Goal: Contribute content: Contribute content

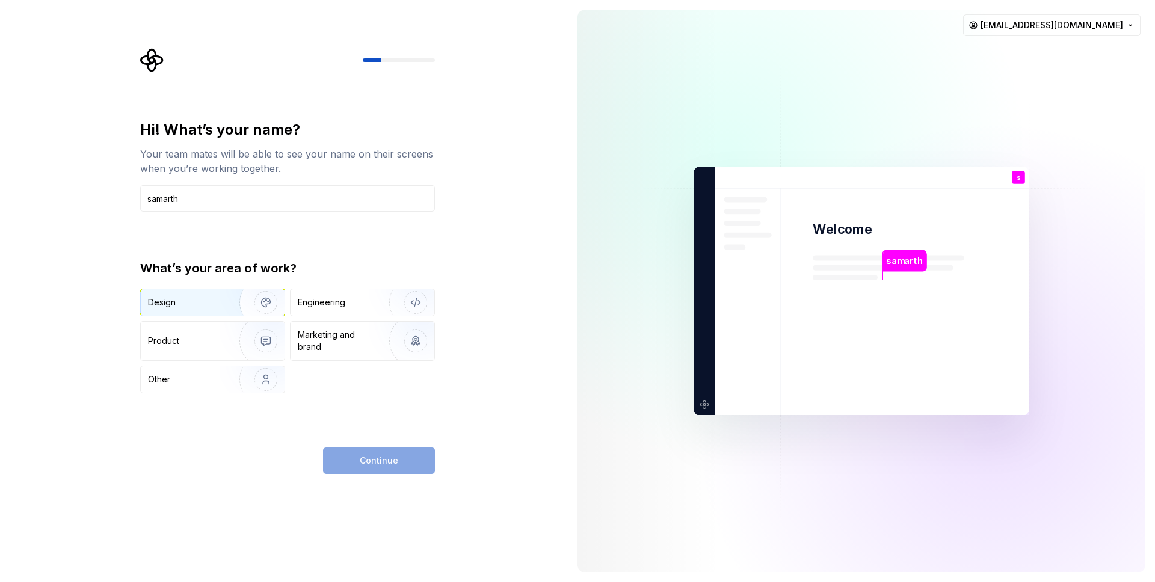
type input "samarth"
click at [215, 291] on div "Design" at bounding box center [213, 302] width 144 height 26
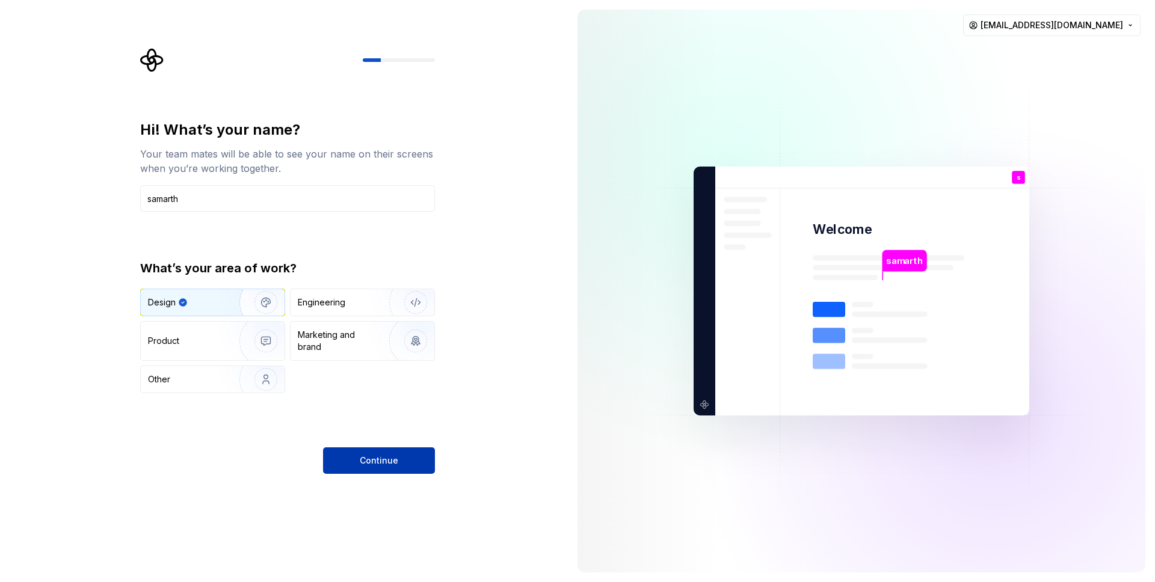
click at [380, 467] on button "Continue" at bounding box center [379, 460] width 112 height 26
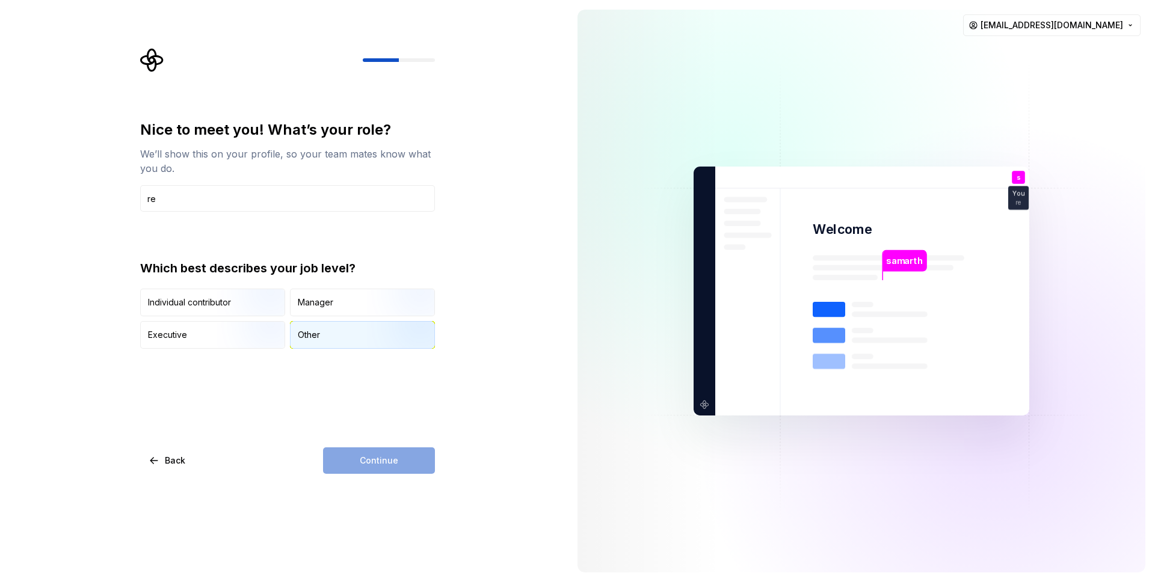
type input "re"
click at [315, 324] on div "Other" at bounding box center [362, 335] width 144 height 26
click at [393, 435] on div "Nice to meet you! What’s your role? We’ll show this on your profile, so your te…" at bounding box center [287, 297] width 295 height 354
click at [395, 466] on span "Continue" at bounding box center [379, 461] width 38 height 12
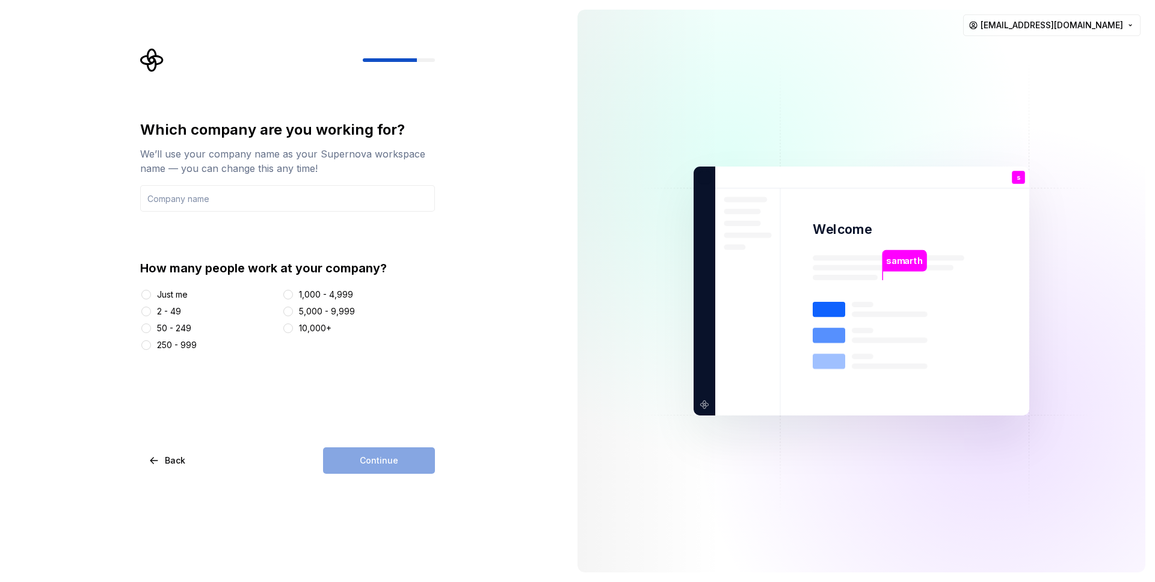
click at [170, 297] on div "Just me" at bounding box center [172, 295] width 31 height 12
click at [151, 297] on button "Just me" at bounding box center [146, 295] width 10 height 10
click at [345, 461] on div "Continue" at bounding box center [379, 460] width 112 height 26
click at [269, 214] on div "Which company are you working for? We’ll use your company name as your Supernov…" at bounding box center [287, 235] width 295 height 231
click at [267, 201] on input "text" at bounding box center [287, 198] width 295 height 26
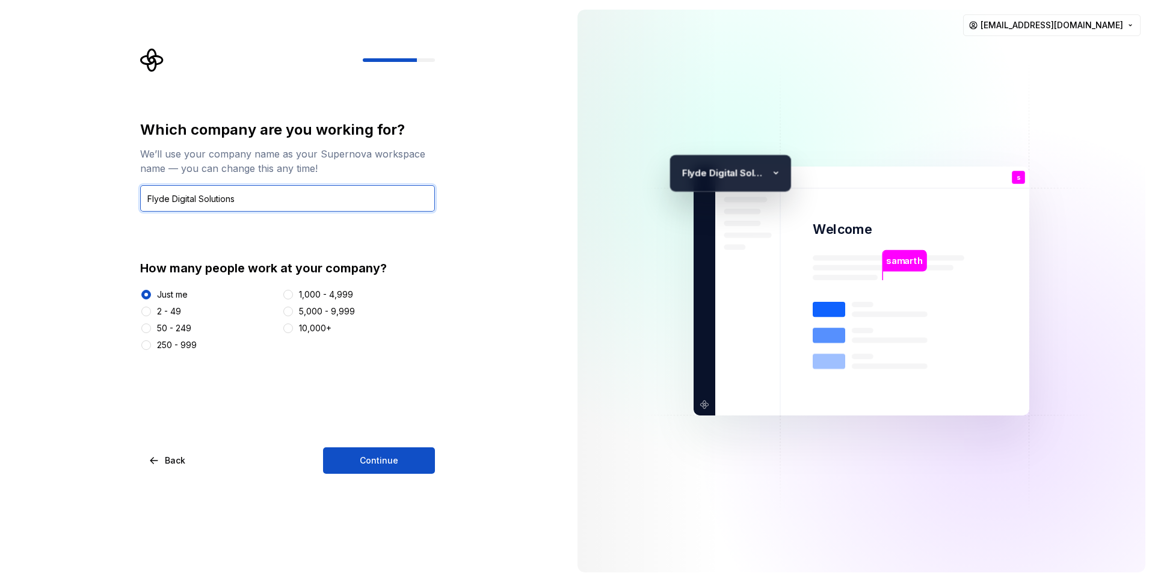
type input "Flyde Digital Solutions"
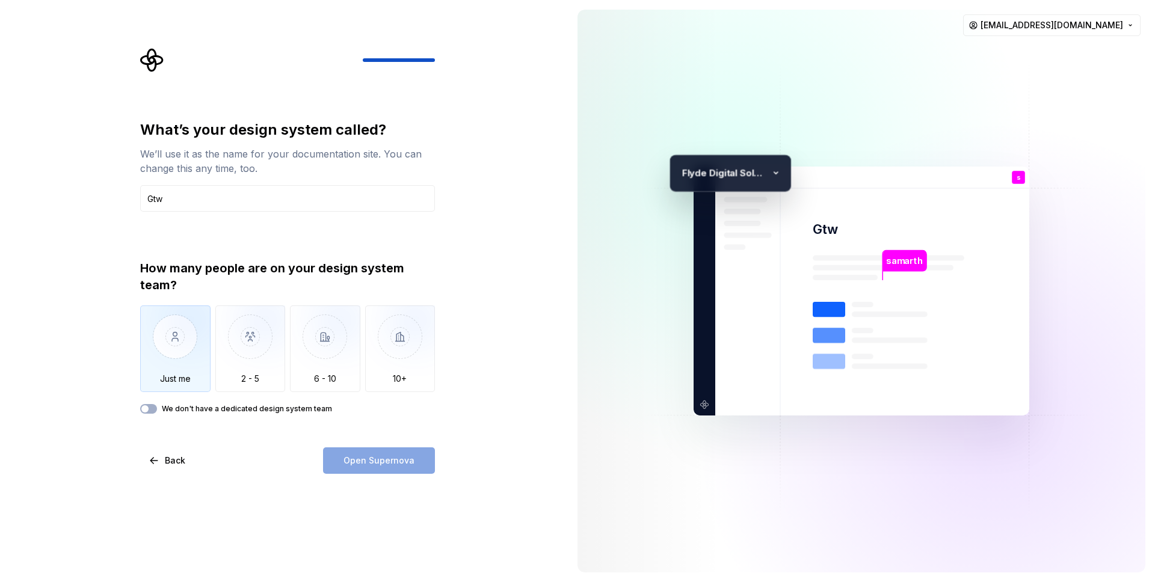
type input "Gtw"
click at [173, 342] on img "button" at bounding box center [175, 346] width 70 height 81
click at [355, 465] on span "Open Supernova" at bounding box center [378, 461] width 71 height 12
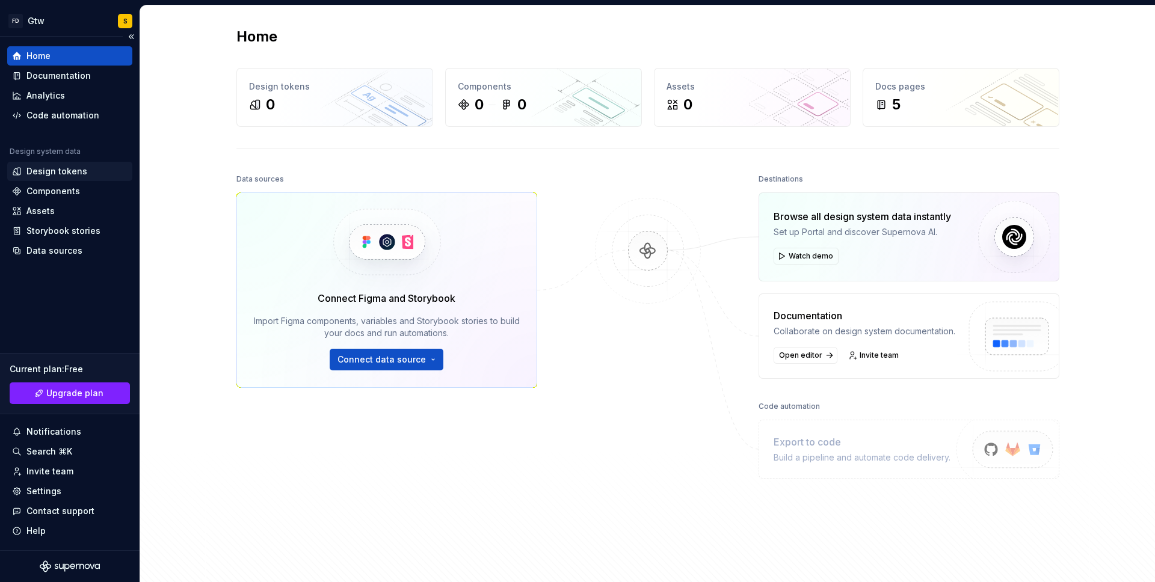
click at [52, 173] on div "Design tokens" at bounding box center [56, 171] width 61 height 12
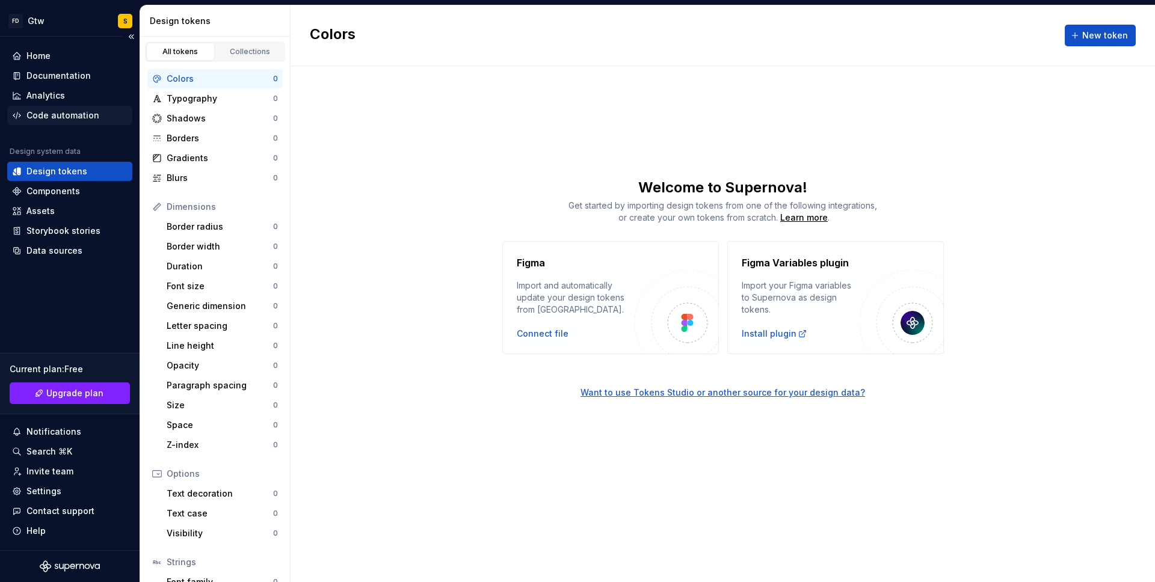
click at [90, 117] on div "Code automation" at bounding box center [62, 115] width 73 height 12
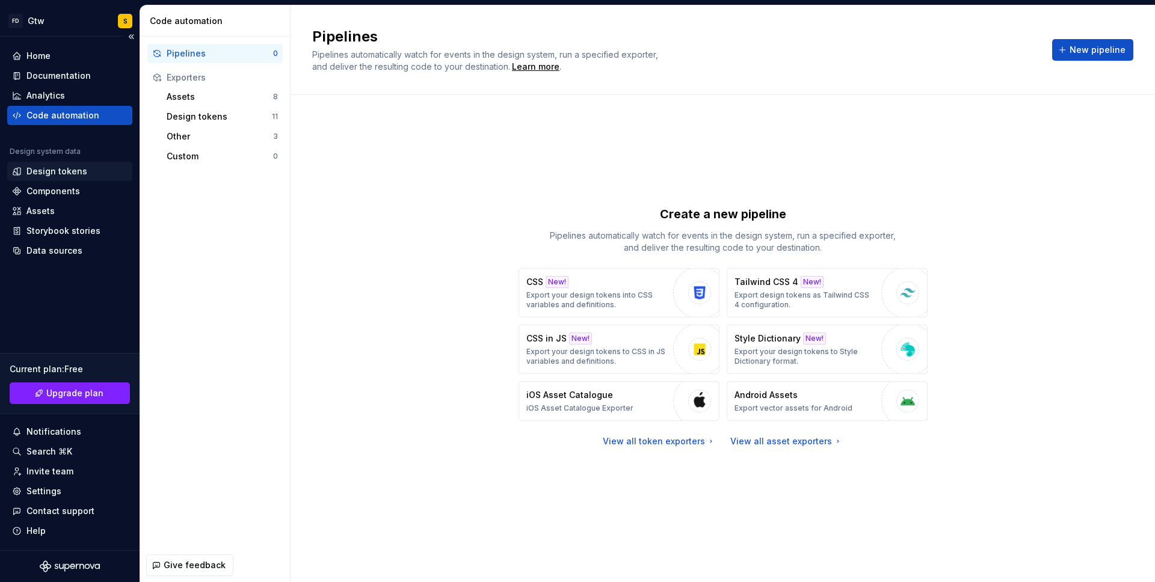
click at [88, 168] on div "Design tokens" at bounding box center [69, 171] width 115 height 12
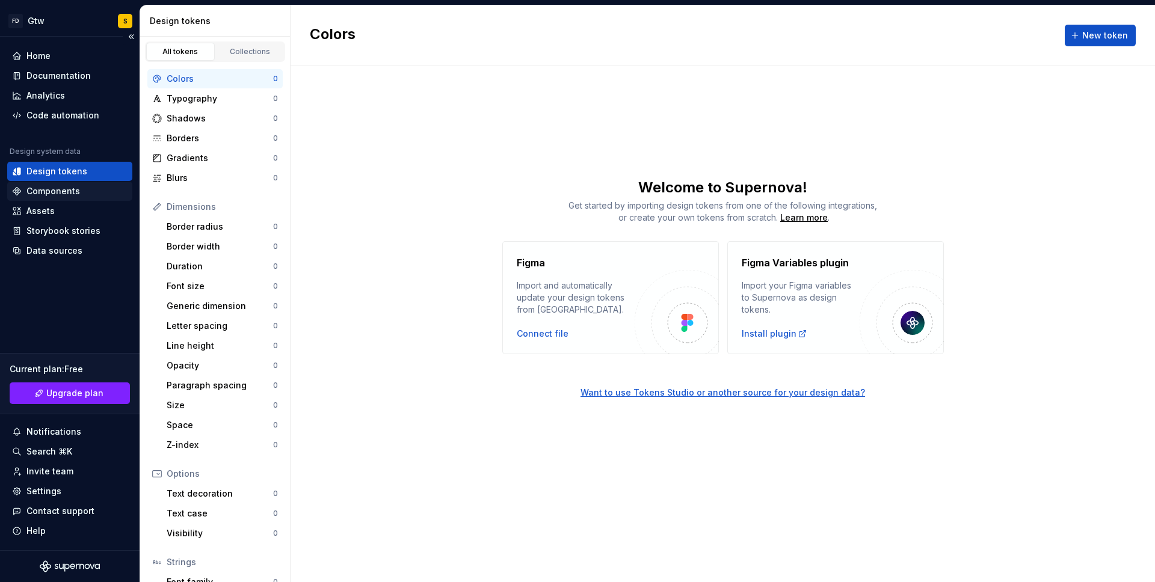
click at [89, 191] on div "Components" at bounding box center [69, 191] width 115 height 12
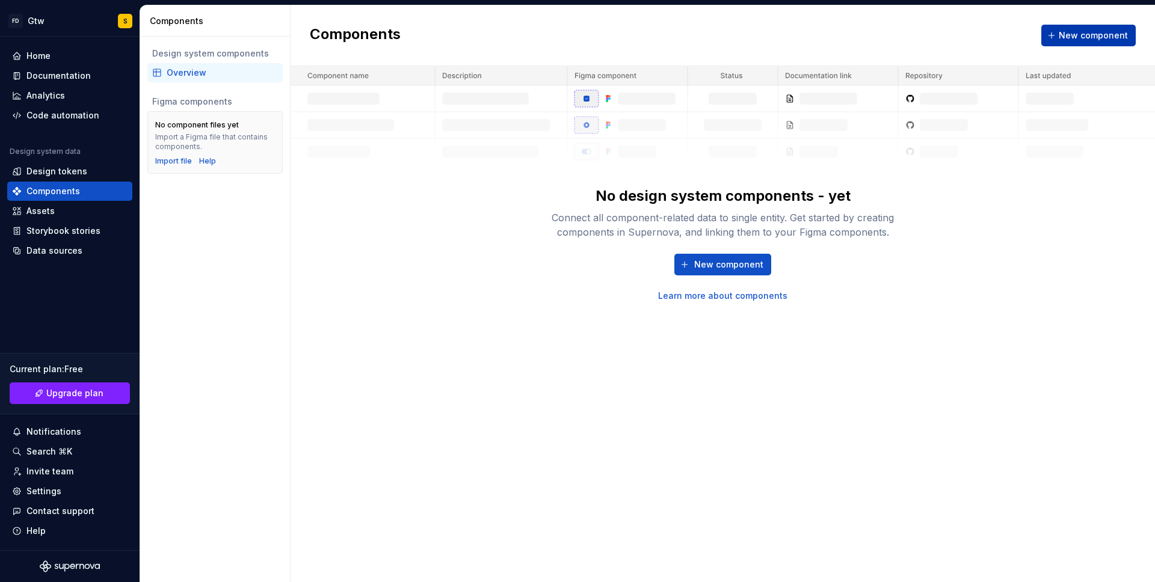
click at [1084, 38] on span "New component" at bounding box center [1093, 35] width 69 height 12
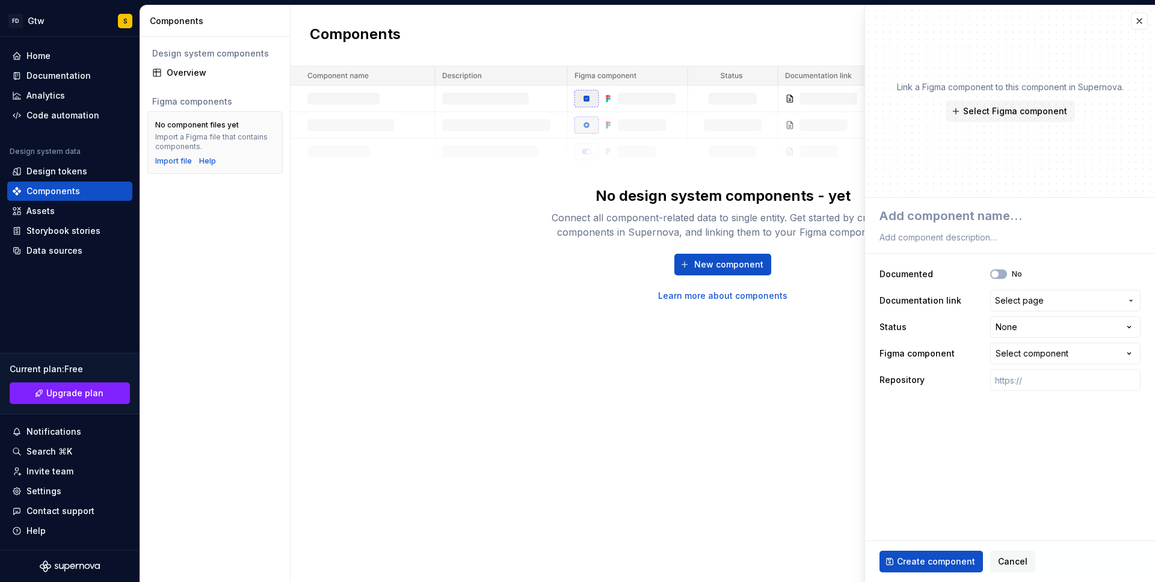
type textarea "*"
click at [1143, 28] on button "button" at bounding box center [1139, 21] width 17 height 17
